Goal: Communication & Community: Ask a question

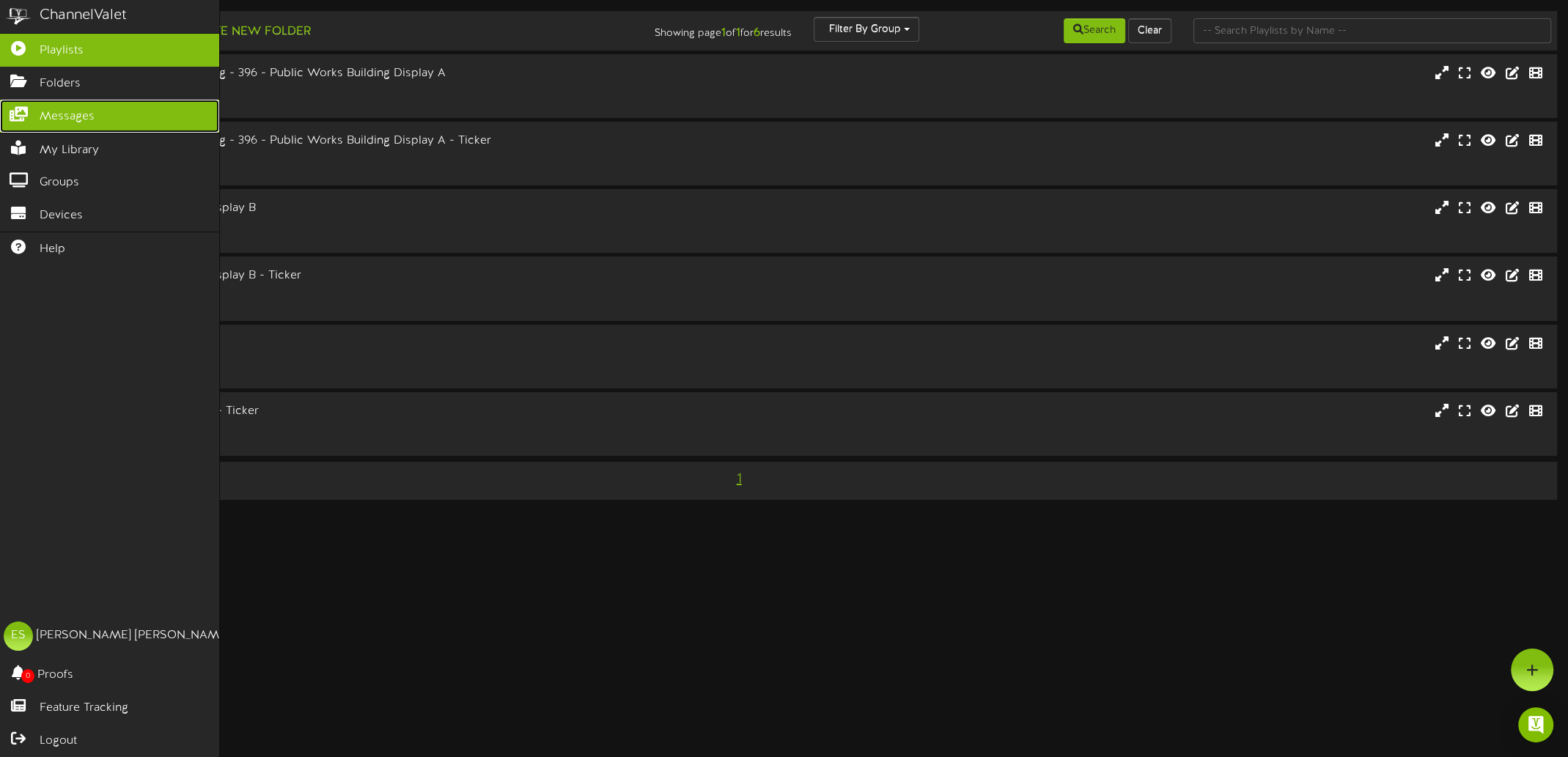
click at [48, 120] on link "Messages" at bounding box center [110, 116] width 220 height 33
click at [82, 118] on span "Messages" at bounding box center [67, 117] width 55 height 17
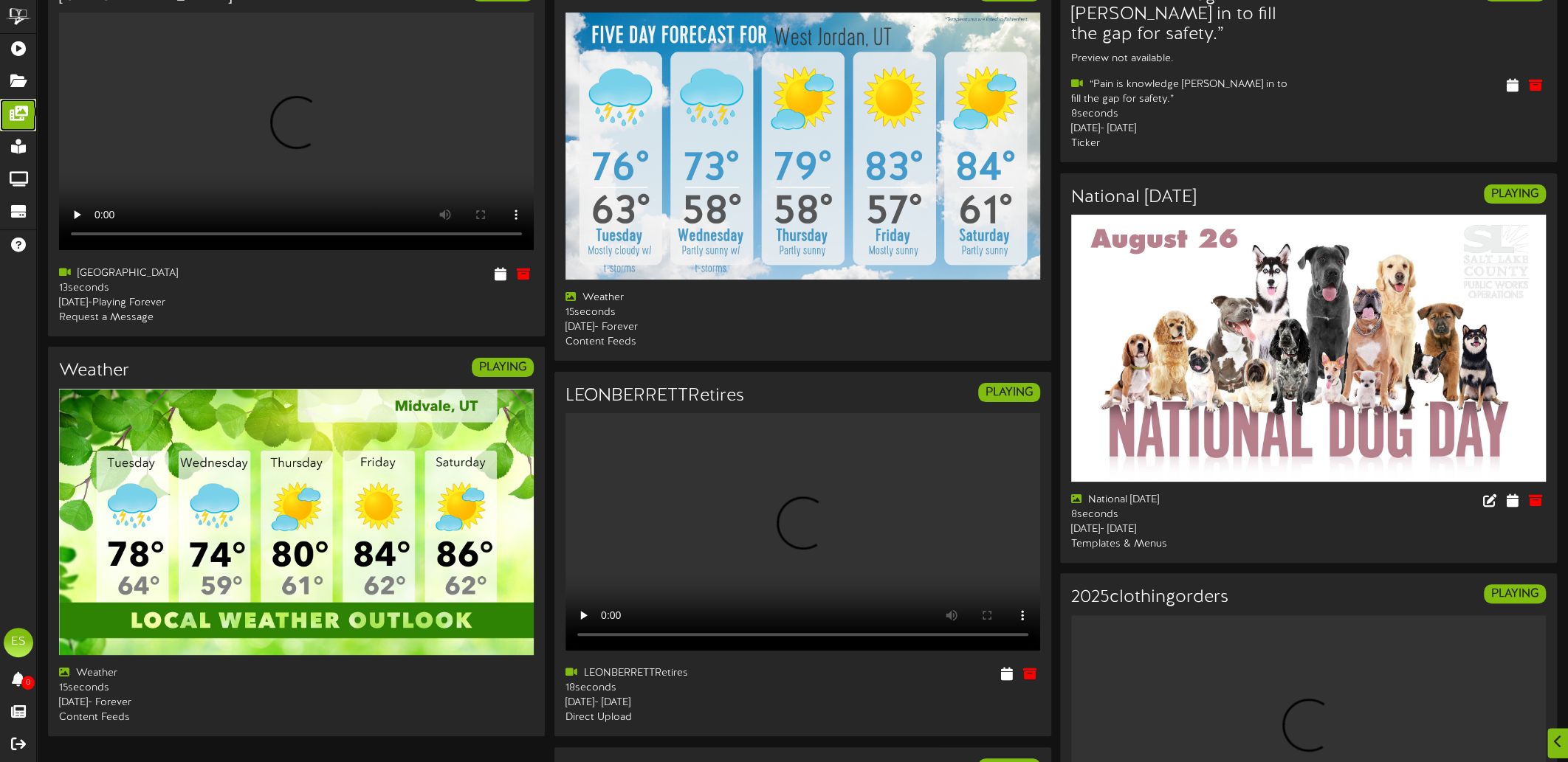
scroll to position [148, 0]
